Goal: Navigation & Orientation: Understand site structure

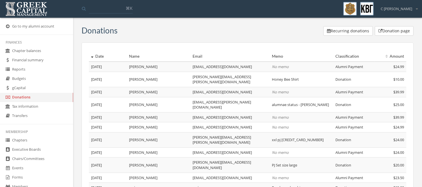
click at [36, 52] on link "Chapter balances" at bounding box center [36, 50] width 73 height 9
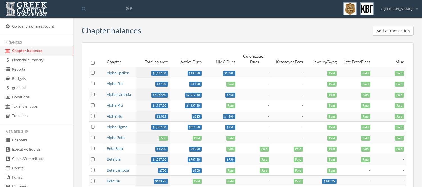
click at [24, 69] on link "Reports" at bounding box center [36, 69] width 73 height 9
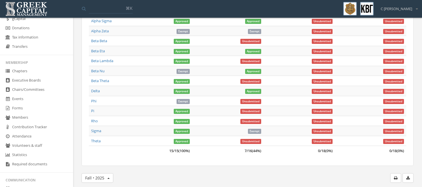
scroll to position [69, 0]
click at [30, 108] on link "Forms" at bounding box center [36, 107] width 73 height 9
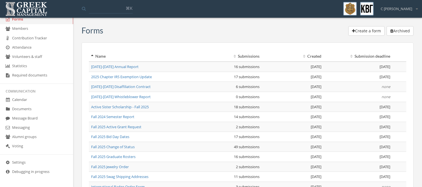
scroll to position [80, 0]
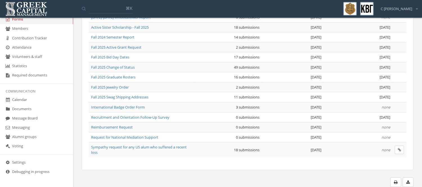
click at [28, 127] on link "Messaging" at bounding box center [36, 127] width 73 height 9
